Goal: Information Seeking & Learning: Learn about a topic

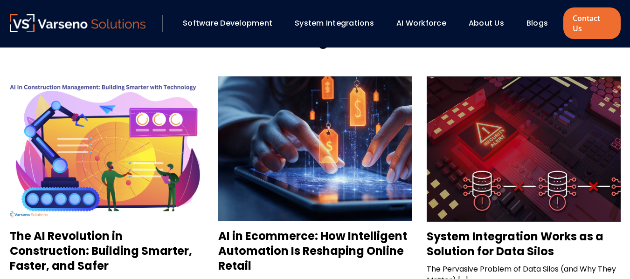
scroll to position [861, 0]
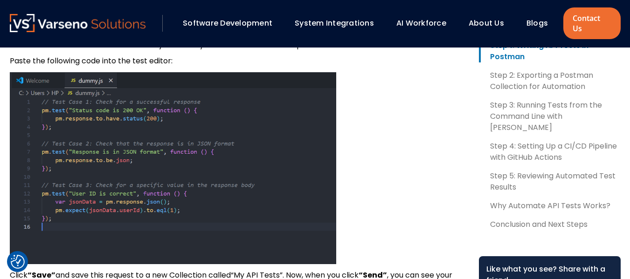
click at [462, 126] on p at bounding box center [237, 168] width 454 height 192
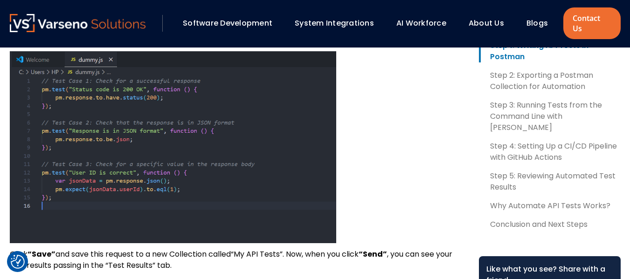
scroll to position [754, 0]
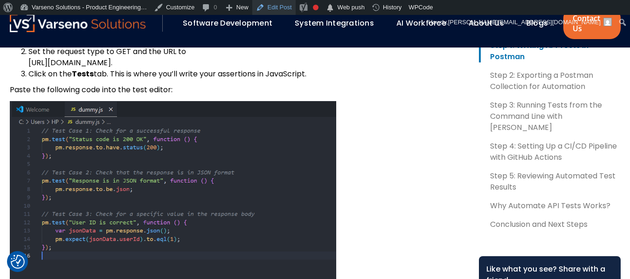
scroll to position [708, 0]
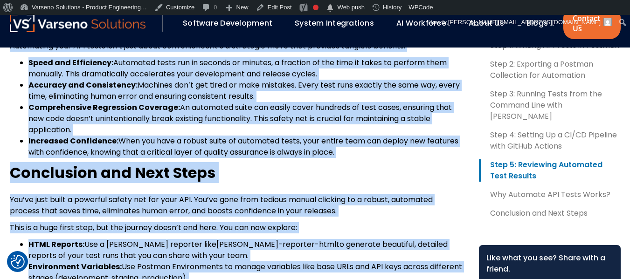
scroll to position [2466, 0]
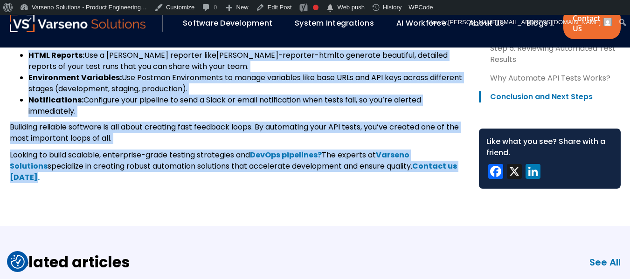
drag, startPoint x: 20, startPoint y: 95, endPoint x: 451, endPoint y: 159, distance: 436.1
copy body "Automate API Testing with Postman and Newman in a CI/CD Pipeline August 12, 202…"
click at [264, 9] on link "Edit Post" at bounding box center [273, 7] width 43 height 15
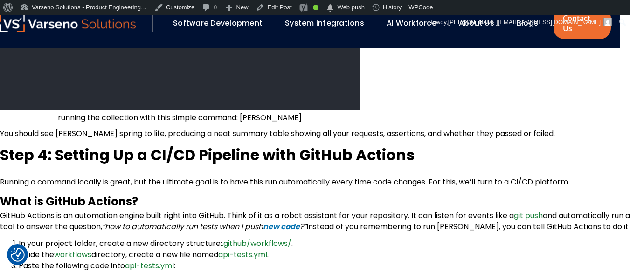
scroll to position [1622, 10]
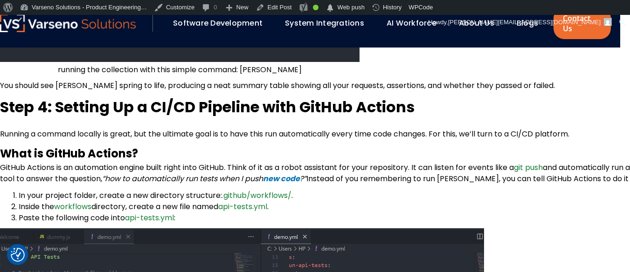
click at [134, 146] on b "What is GitHub Actions?" at bounding box center [69, 153] width 138 height 15
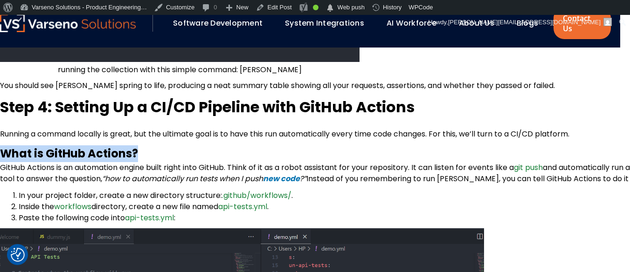
click at [134, 146] on b "What is GitHub Actions?" at bounding box center [69, 153] width 138 height 15
copy div "What is GitHub Actions?"
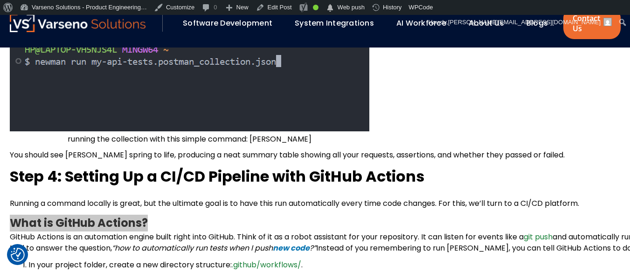
scroll to position [1552, 0]
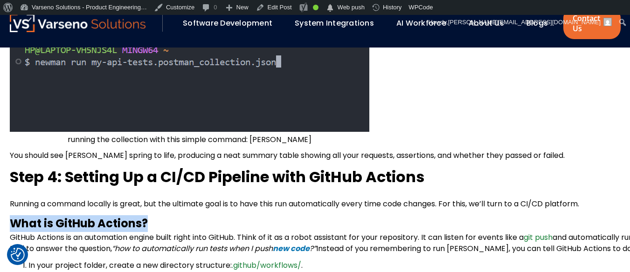
click at [85, 216] on b "What is GitHub Actions?" at bounding box center [79, 223] width 138 height 15
click at [278, 11] on link "Edit Post" at bounding box center [273, 7] width 43 height 15
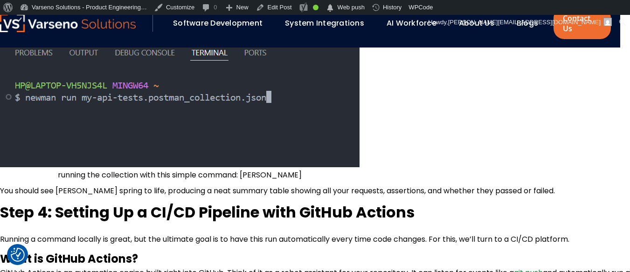
scroll to position [1517, 10]
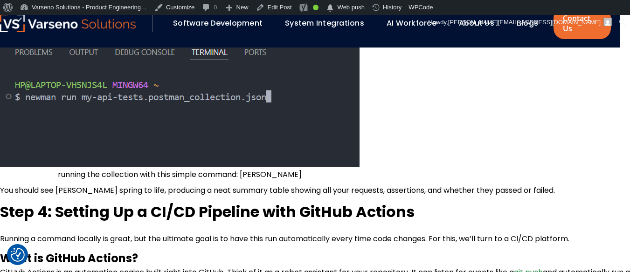
click at [496, 202] on h2 "Step 4: Setting Up a CI/CD Pipeline with GitHub Actions" at bounding box center [403, 212] width 807 height 21
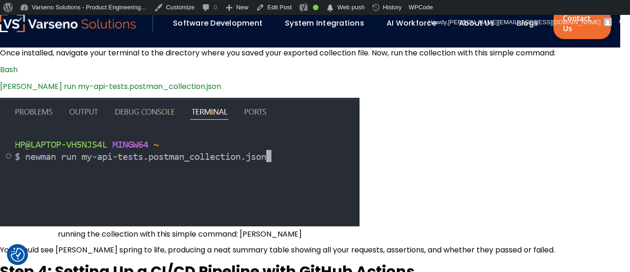
scroll to position [1413, 10]
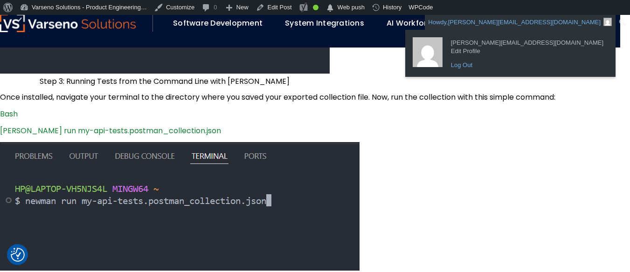
click at [525, 59] on link "Log Out" at bounding box center [527, 65] width 162 height 12
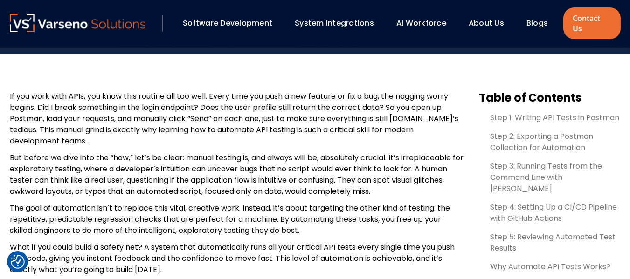
scroll to position [297, 0]
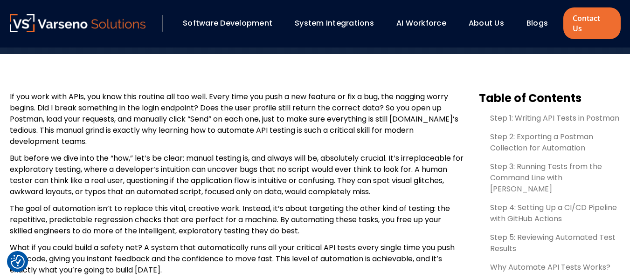
click at [10, 102] on p "If you work with APIs, you know this routine all too well. Every time you push …" at bounding box center [237, 119] width 454 height 56
